Goal: Find specific page/section: Find specific page/section

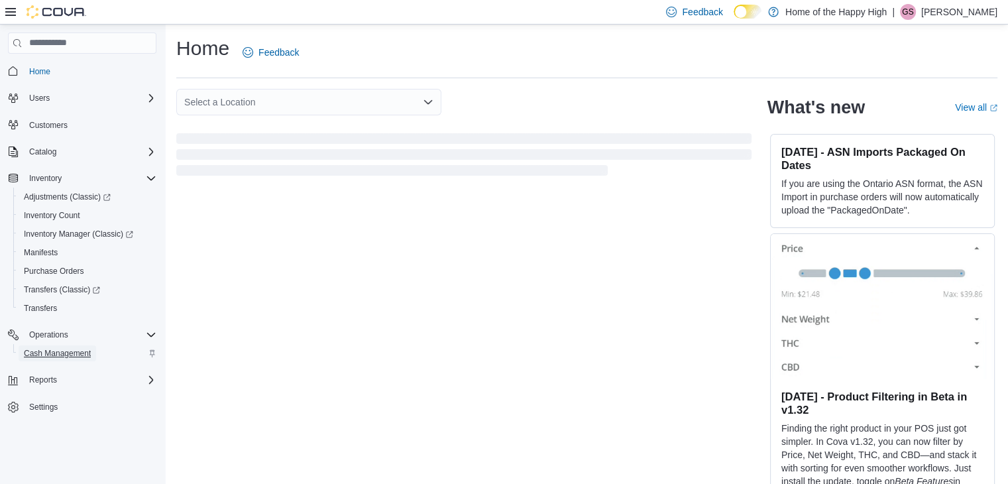
click at [44, 353] on span "Cash Management" at bounding box center [57, 353] width 67 height 11
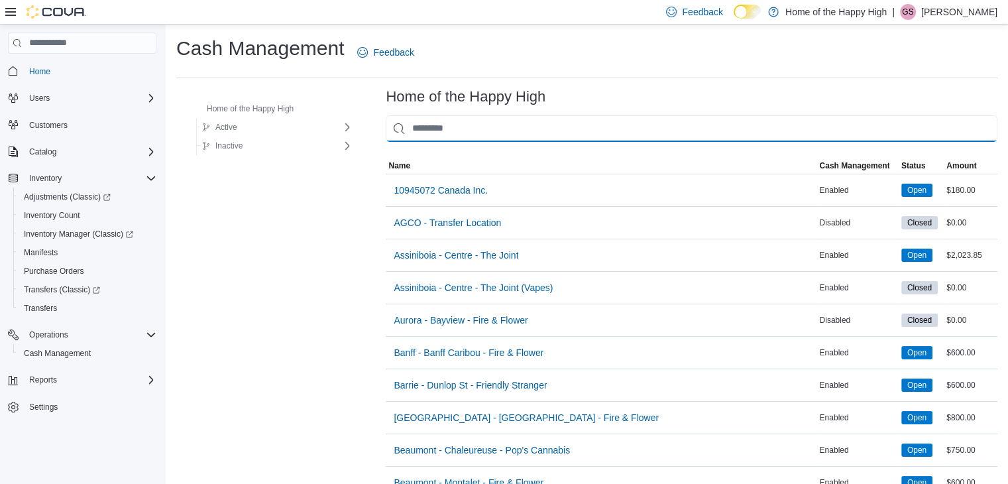
click at [435, 129] on input "This is a search bar. As you type, the results lower in the page will automatic…" at bounding box center [692, 128] width 612 height 27
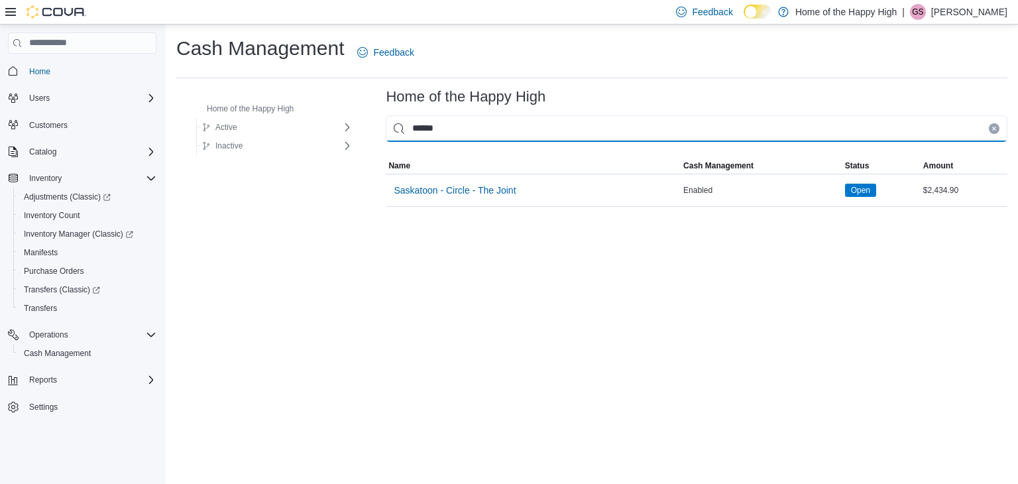
type input "******"
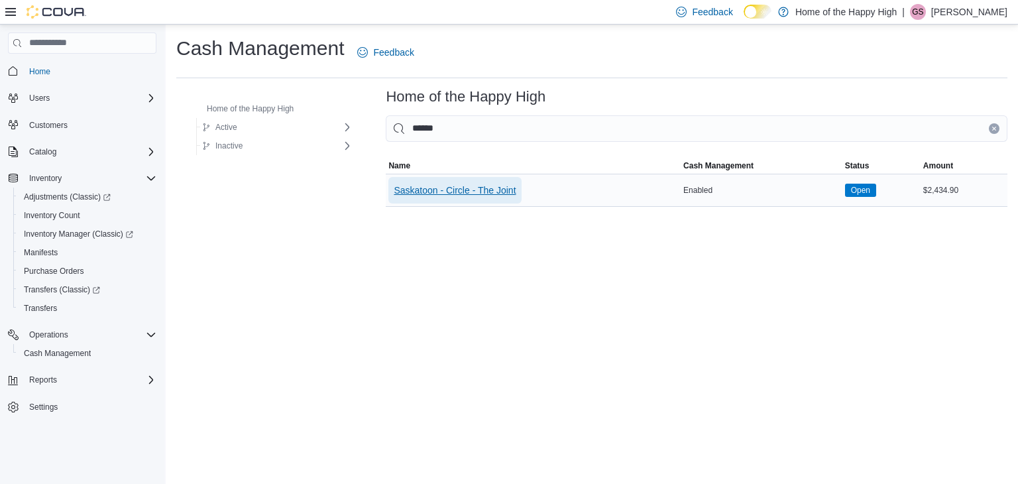
click at [439, 187] on span "Saskatoon - Circle - The Joint" at bounding box center [455, 190] width 122 height 13
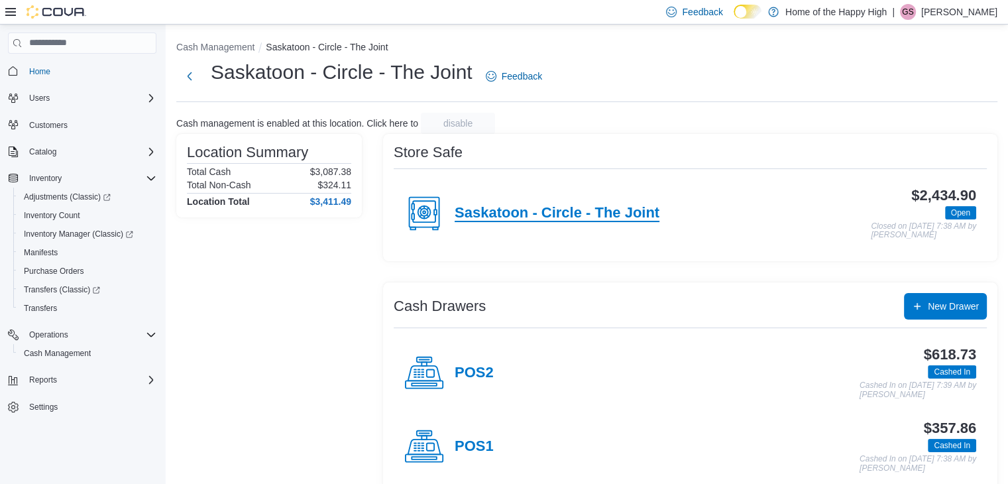
click at [530, 205] on h4 "Saskatoon - Circle - The Joint" at bounding box center [557, 213] width 205 height 17
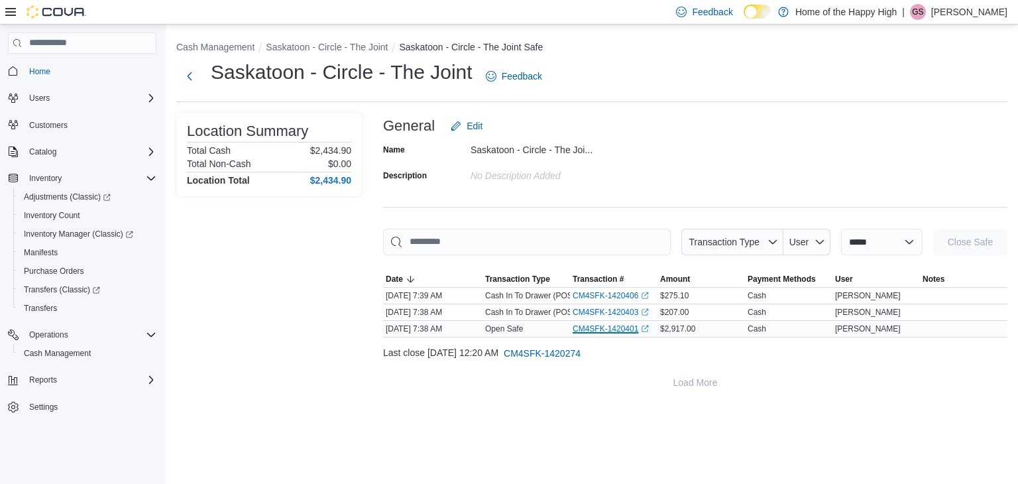
click at [594, 327] on link "CM4SFK-1420401 (opens in a new tab or window)" at bounding box center [611, 329] width 76 height 11
click at [180, 74] on button "Next" at bounding box center [189, 75] width 27 height 27
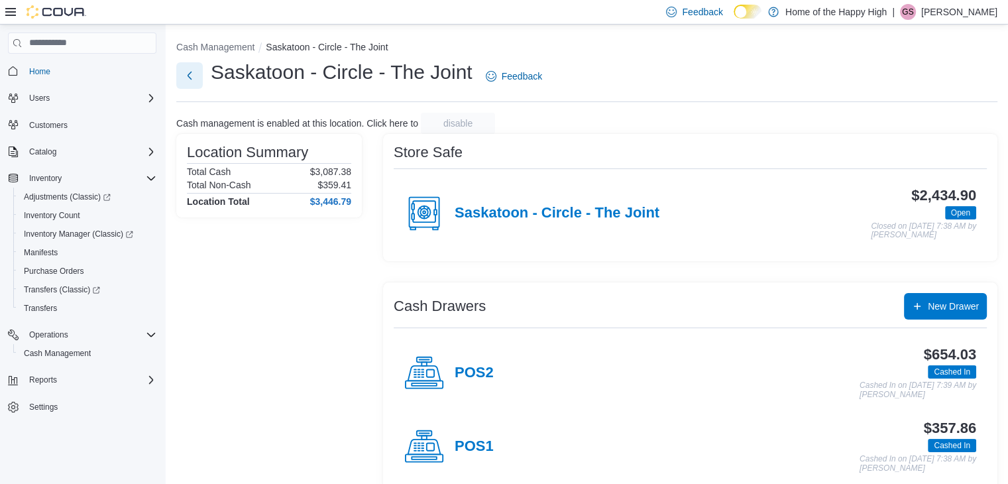
click at [194, 83] on button "Next" at bounding box center [189, 75] width 27 height 27
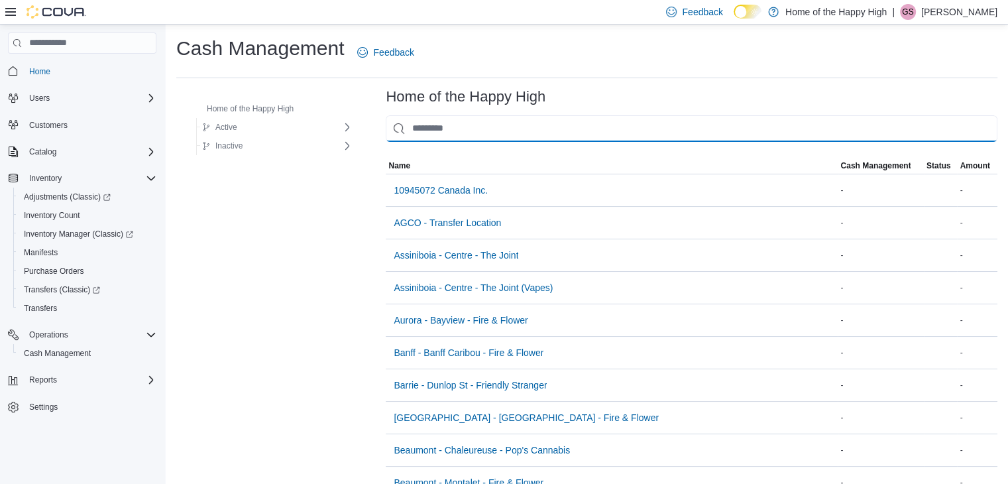
click at [466, 131] on input "This is a search bar. As you type, the results lower in the page will automatic…" at bounding box center [692, 128] width 612 height 27
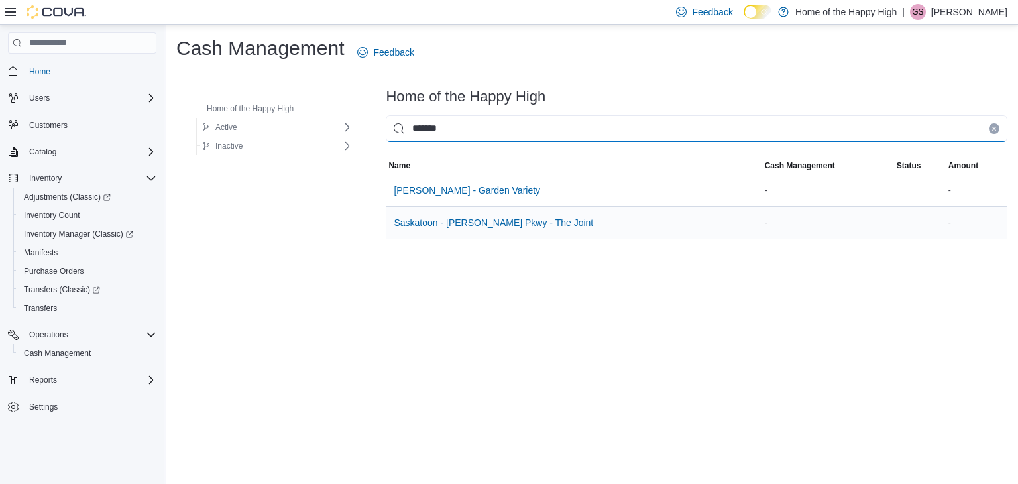
type input "*******"
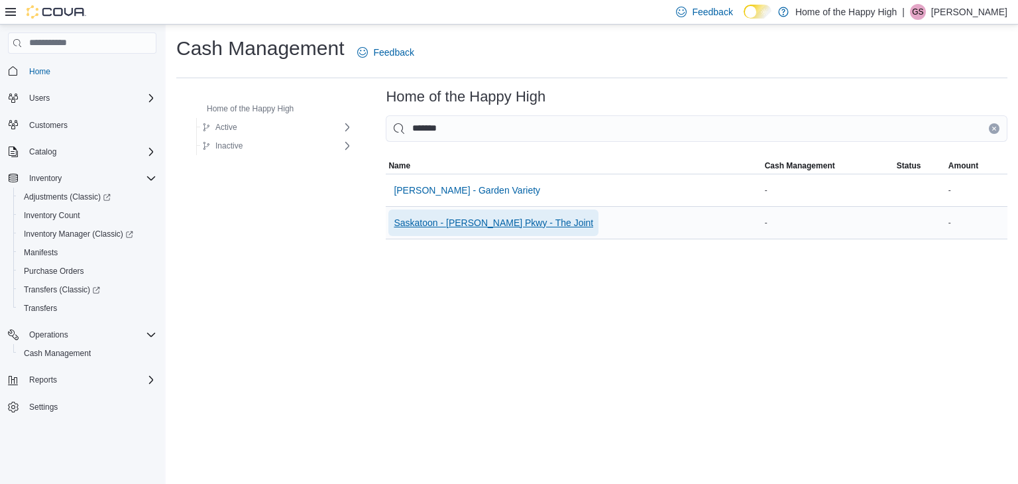
click at [444, 216] on span "Saskatoon - [PERSON_NAME] Pkwy - The Joint" at bounding box center [494, 222] width 200 height 13
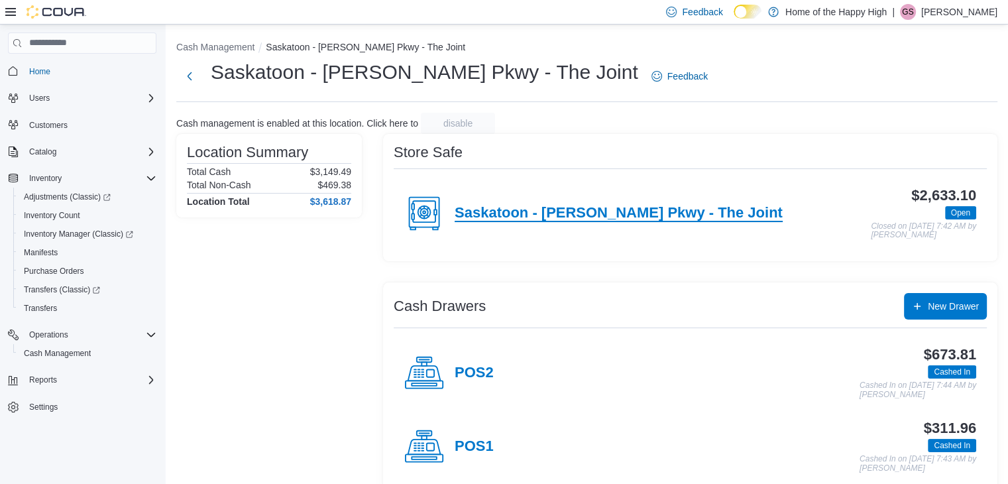
click at [481, 207] on h4 "Saskatoon - [PERSON_NAME] Pkwy - The Joint" at bounding box center [619, 213] width 328 height 17
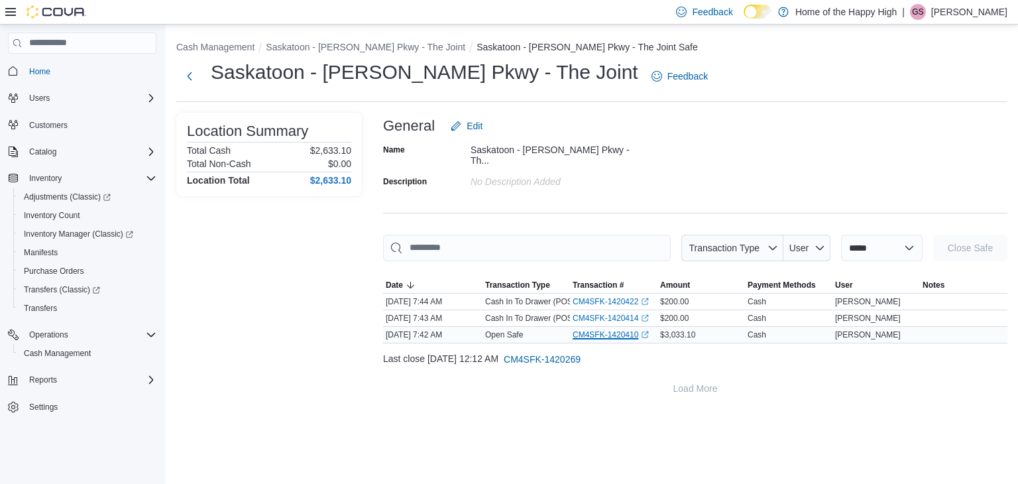
click at [597, 330] on link "CM4SFK-1420410 (opens in a new tab or window)" at bounding box center [611, 335] width 76 height 11
